Goal: Transaction & Acquisition: Book appointment/travel/reservation

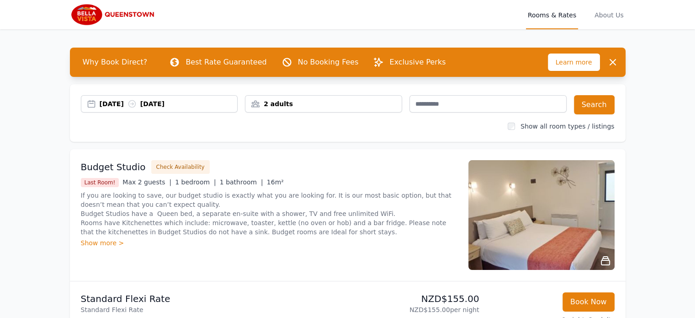
click at [128, 101] on div "07 Sep 2025 08 Sep 2025" at bounding box center [169, 103] width 138 height 9
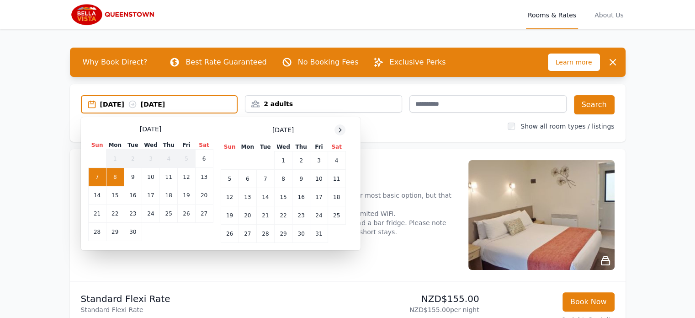
click at [338, 126] on icon at bounding box center [339, 129] width 7 height 7
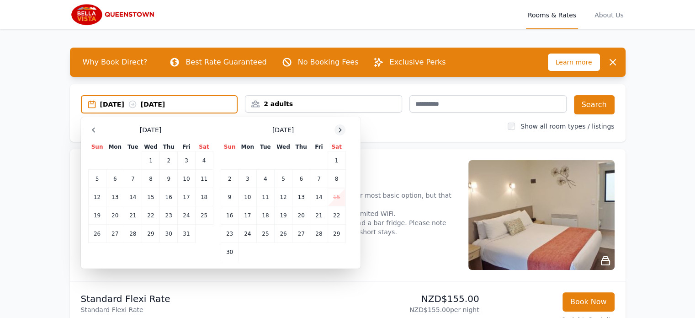
click at [338, 126] on icon at bounding box center [339, 129] width 7 height 7
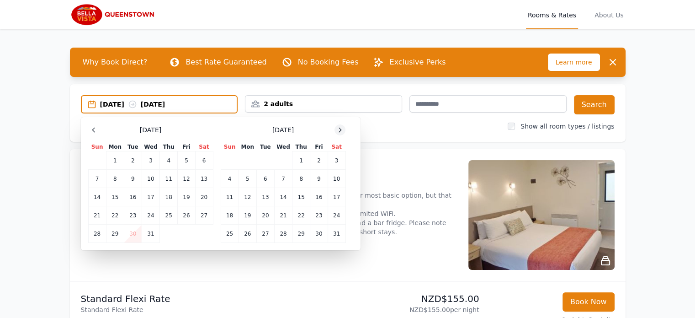
click at [338, 126] on icon at bounding box center [339, 129] width 7 height 7
click at [266, 214] on td "24" at bounding box center [265, 215] width 18 height 18
click at [281, 214] on td "25" at bounding box center [283, 215] width 18 height 18
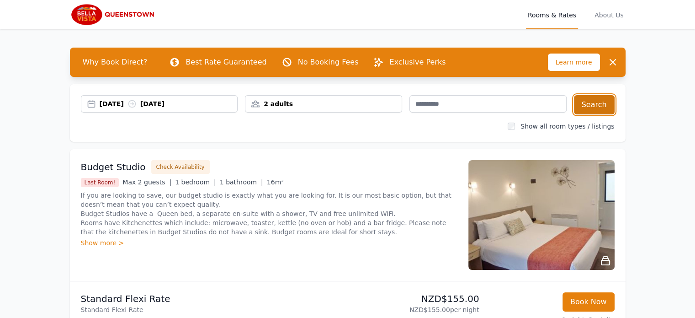
click at [590, 103] on button "Search" at bounding box center [594, 104] width 41 height 19
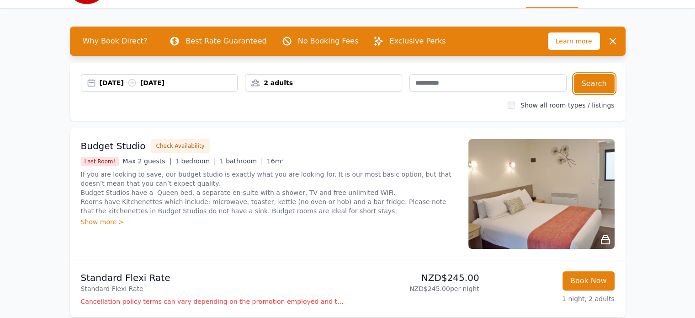
scroll to position [19, 0]
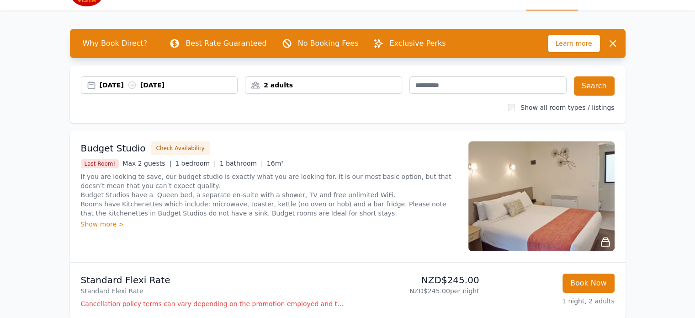
click at [389, 41] on p "Exclusive Perks" at bounding box center [417, 43] width 56 height 11
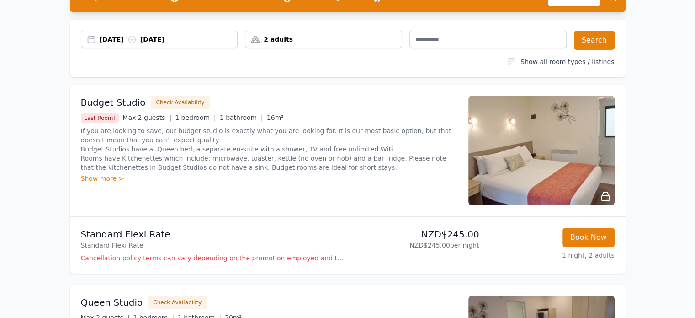
scroll to position [53, 0]
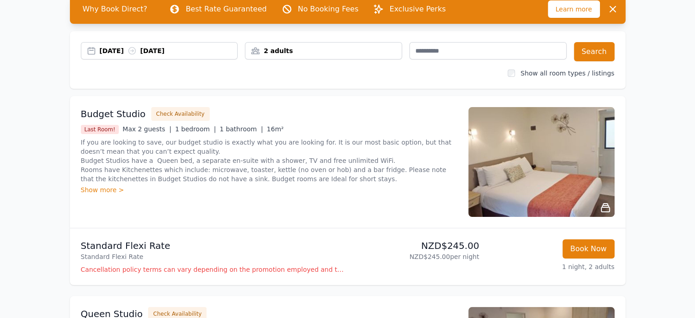
click at [108, 189] on div "Show more >" at bounding box center [269, 189] width 377 height 9
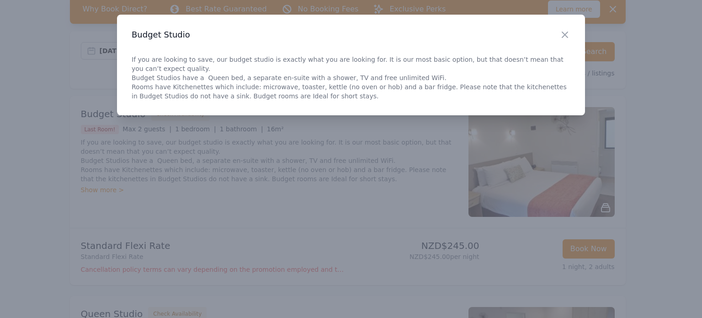
click at [360, 223] on div at bounding box center [351, 159] width 702 height 318
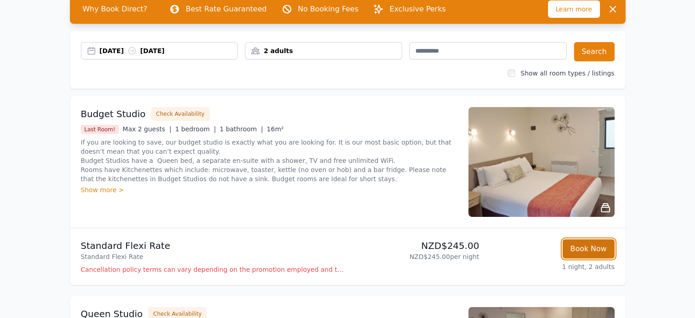
click at [594, 246] on button "Book Now" at bounding box center [589, 248] width 52 height 19
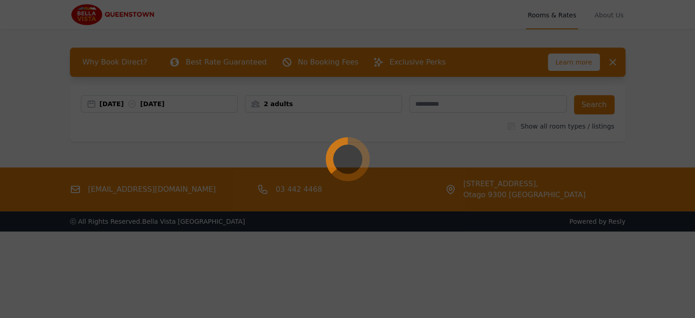
select select "**"
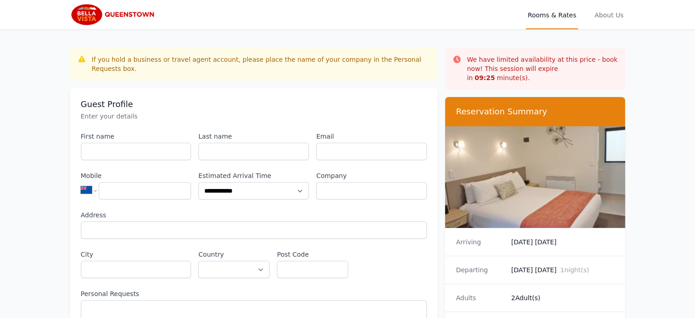
scroll to position [44, 0]
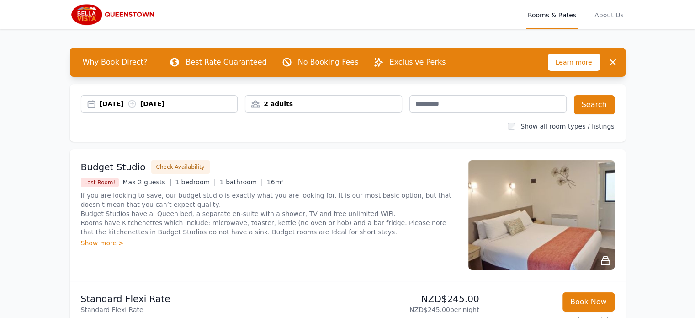
click at [79, 13] on img at bounding box center [114, 15] width 88 height 22
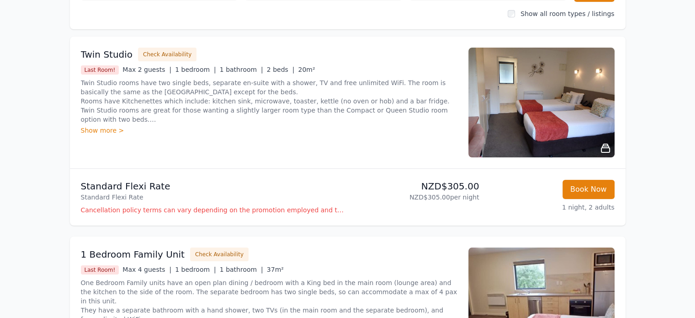
scroll to position [101, 0]
